Goal: Task Accomplishment & Management: Use online tool/utility

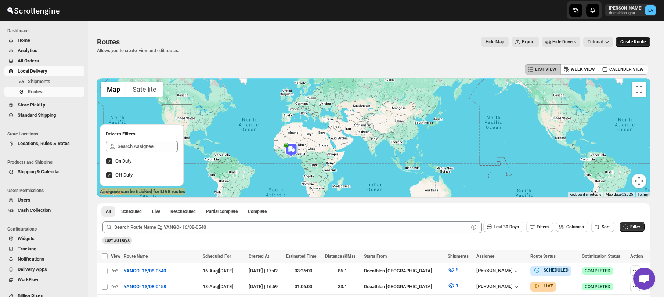
click at [634, 44] on span "Create Route" at bounding box center [632, 42] width 25 height 6
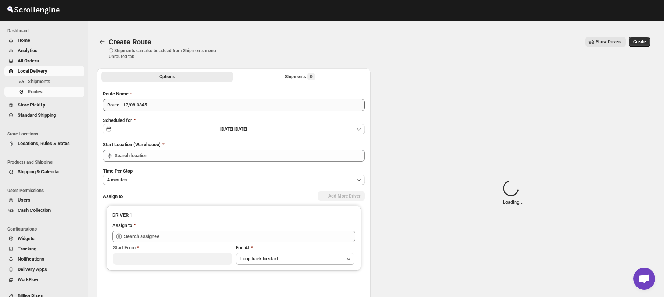
type input "Decathlon- [GEOGRAPHIC_DATA]"
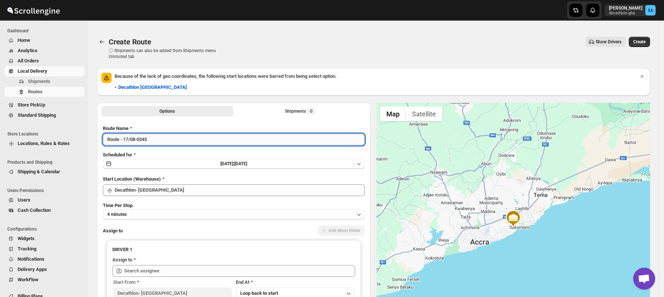
drag, startPoint x: 119, startPoint y: 141, endPoint x: 106, endPoint y: 141, distance: 13.2
click at [106, 141] on input "Route - 17/08-0345" at bounding box center [234, 140] width 262 height 12
type input "SKYNET - 17/08-0345"
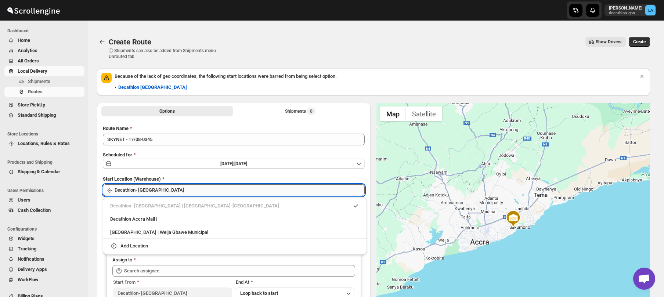
click at [163, 189] on input "Decathlon- [GEOGRAPHIC_DATA]" at bounding box center [240, 190] width 250 height 12
click at [159, 219] on div "Decathlon Accra Mall |" at bounding box center [234, 218] width 249 height 7
type input "Decathlon [GEOGRAPHIC_DATA]"
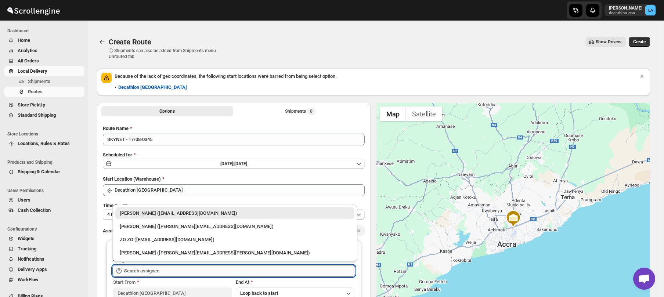
click at [159, 273] on input "text" at bounding box center [239, 271] width 231 height 12
click at [161, 226] on div "[PERSON_NAME] ([PERSON_NAME][EMAIL_ADDRESS][DOMAIN_NAME])" at bounding box center [235, 226] width 230 height 7
type input "[PERSON_NAME] ([PERSON_NAME][EMAIL_ADDRESS][DOMAIN_NAME])"
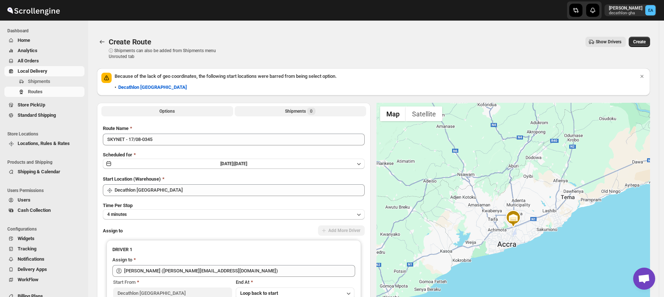
click at [296, 114] on div "Shipments 0" at bounding box center [300, 111] width 30 height 7
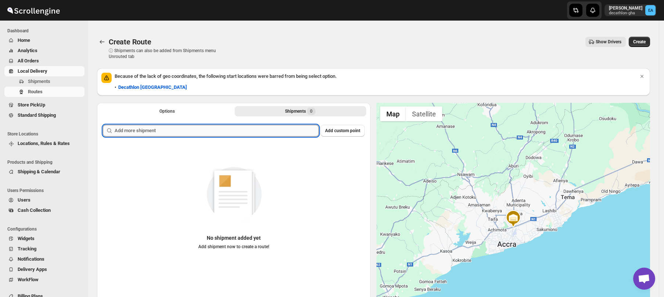
click at [206, 133] on input "text" at bounding box center [217, 131] width 204 height 12
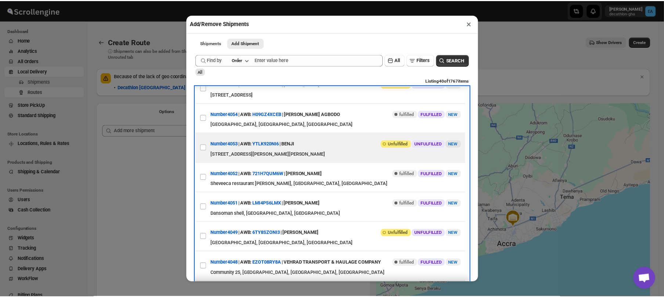
scroll to position [224, 0]
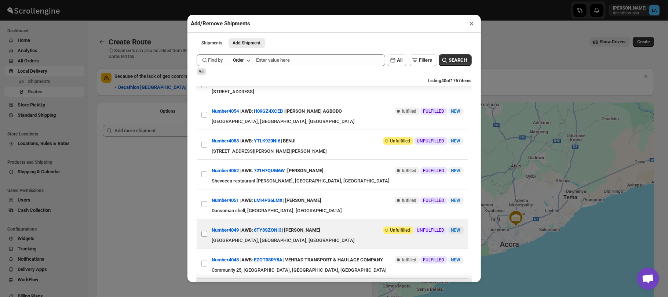
click at [205, 237] on input "View details for 689f12a6eb510359434f2bb7" at bounding box center [205, 234] width 6 height 6
checkbox input "true"
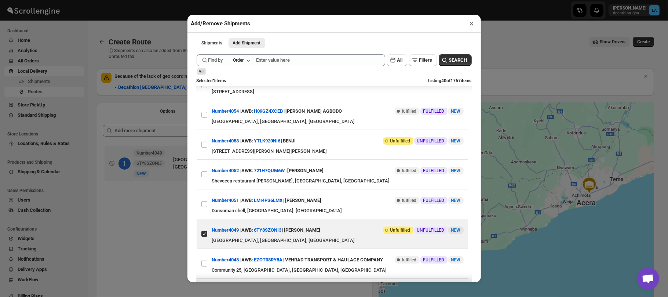
click at [522, 56] on div "Add/Remove Shipments × Shipments Add Shipment More views Shipments Add Shipment…" at bounding box center [334, 148] width 668 height 297
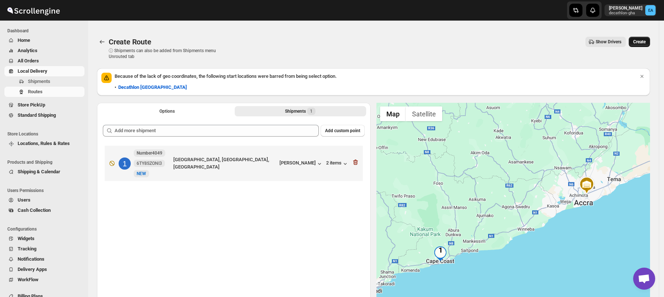
click at [645, 41] on span "Create" at bounding box center [639, 42] width 12 height 6
